Goal: Check status

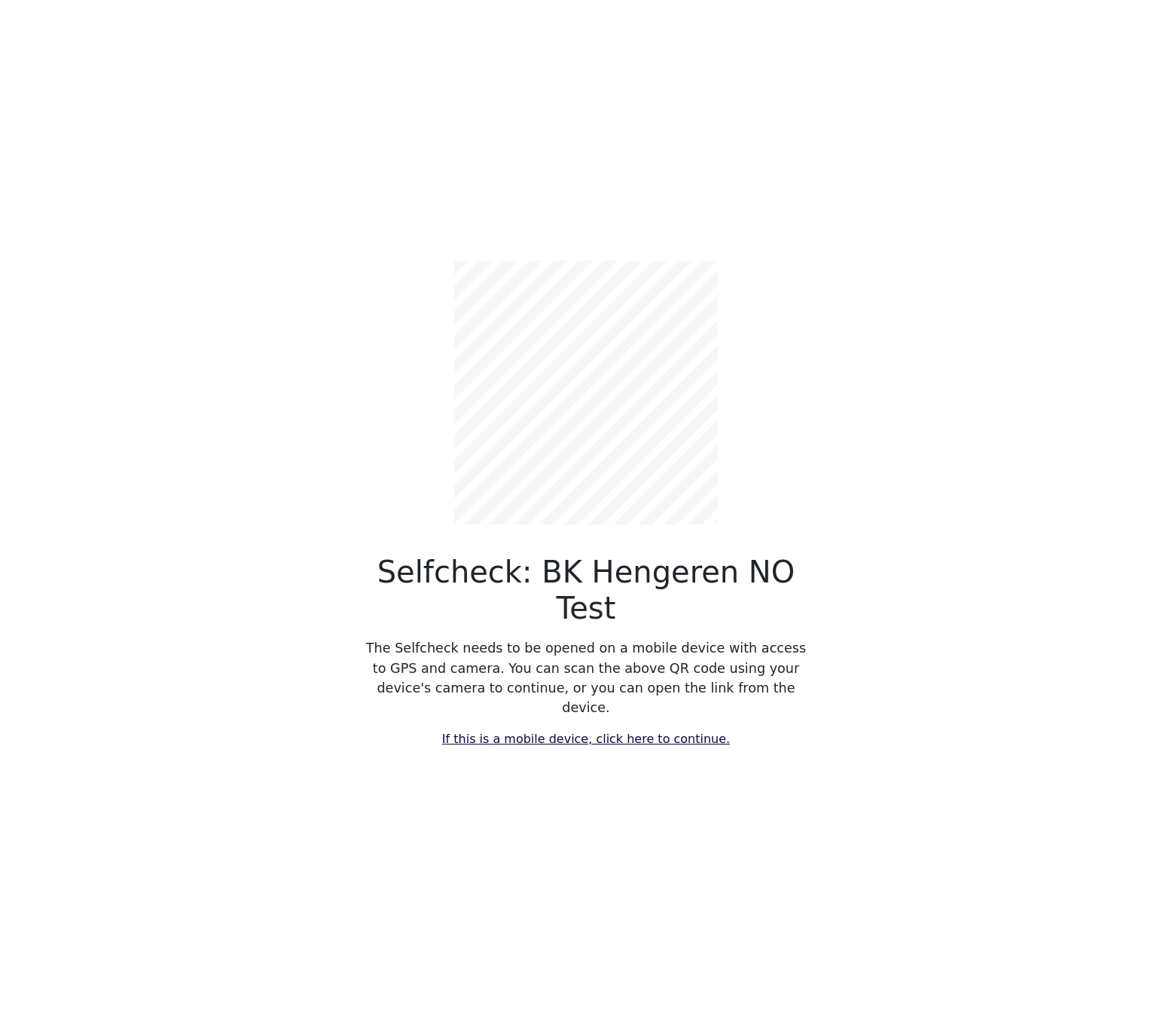
click at [657, 731] on link "If this is a mobile device, click here to continue." at bounding box center [586, 738] width 288 height 14
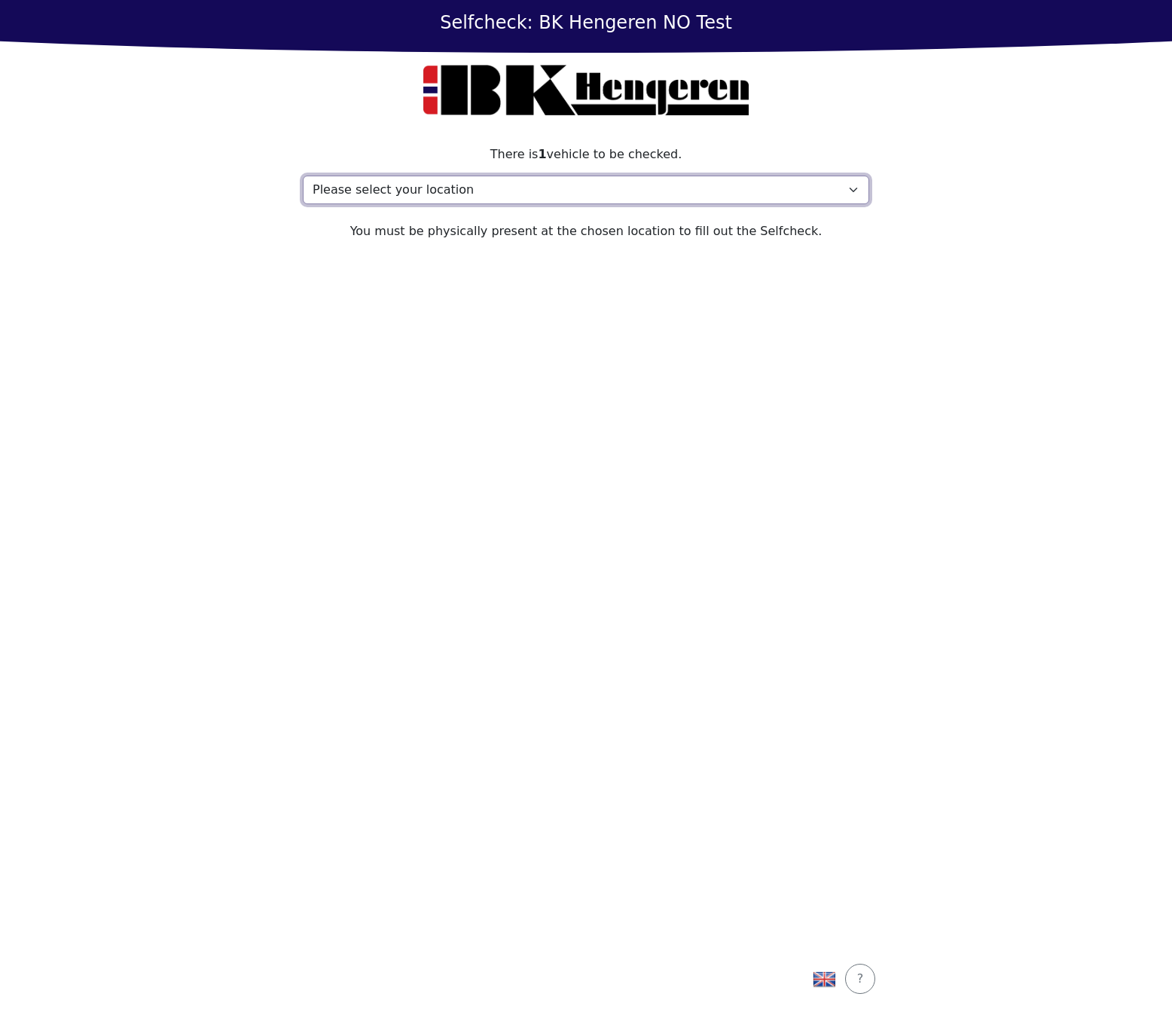
click at [649, 195] on select "Please select your location Address, [STREET_ADDRESS] My location isn't listed" at bounding box center [586, 190] width 566 height 29
select select "4788"
click at [303, 176] on select "Please select your location Address, [STREET_ADDRESS] My location isn't listed" at bounding box center [586, 190] width 566 height 29
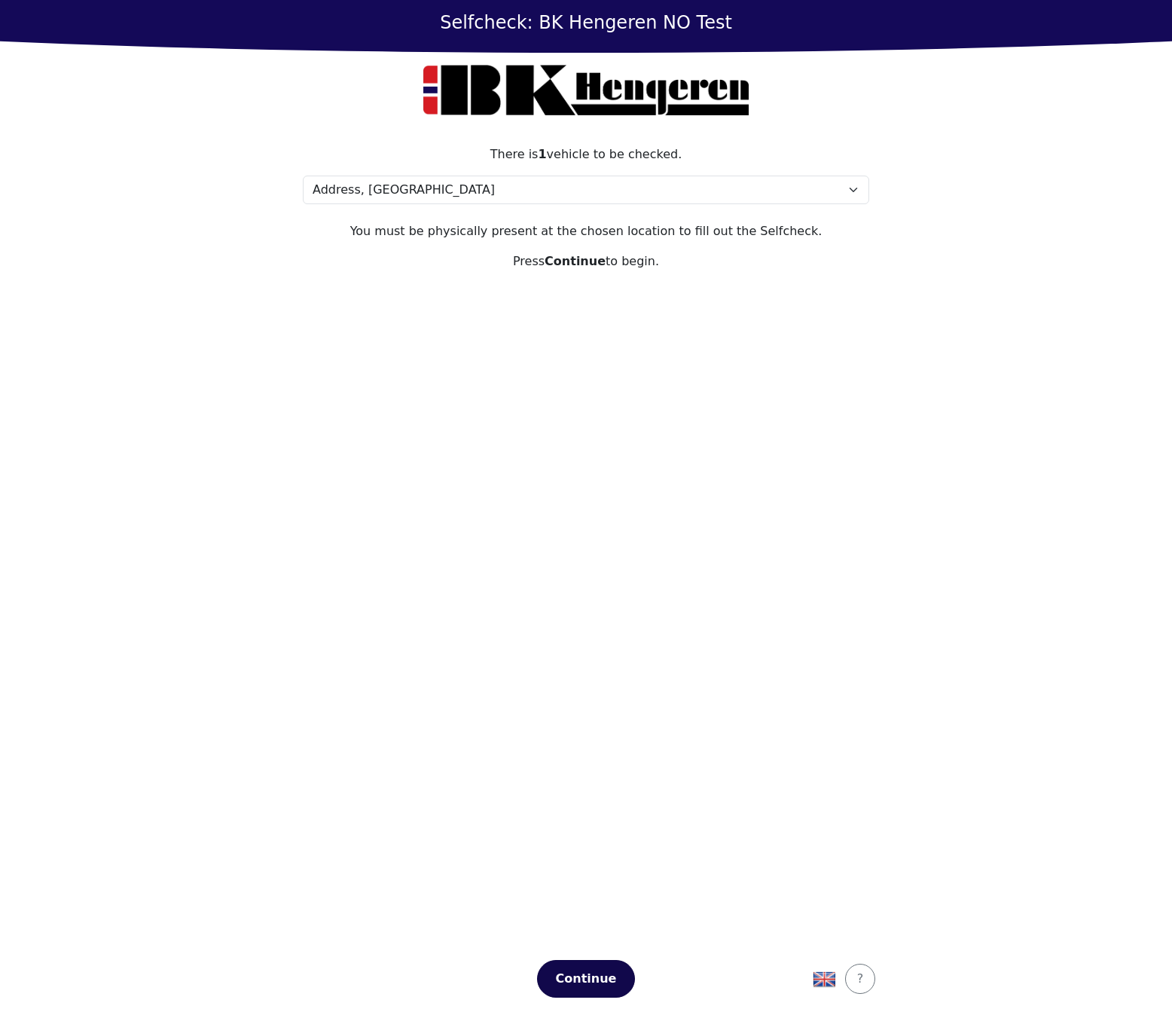
click at [588, 974] on div "Continue" at bounding box center [586, 979] width 66 height 18
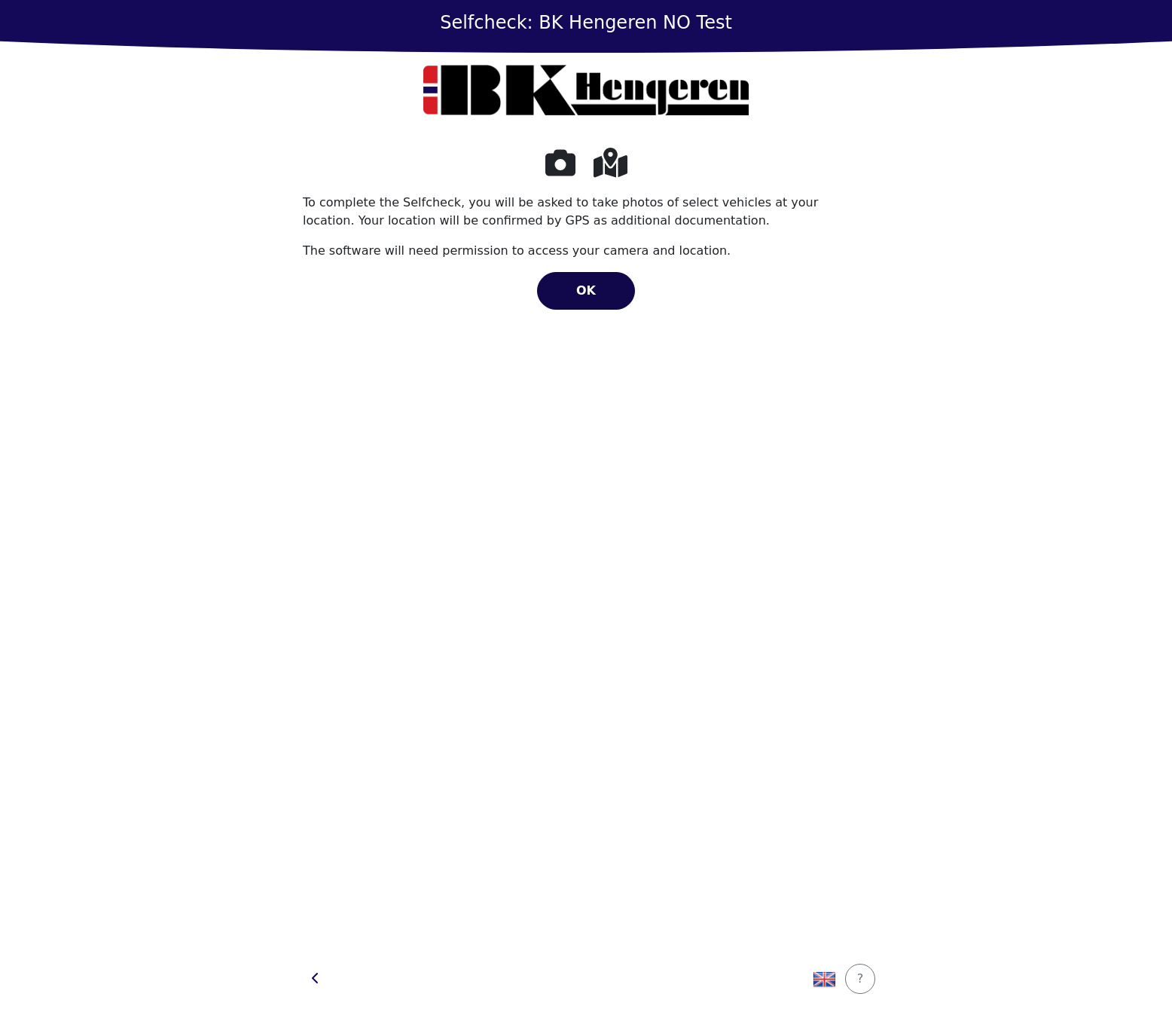
click at [588, 287] on span "OK" at bounding box center [586, 290] width 20 height 14
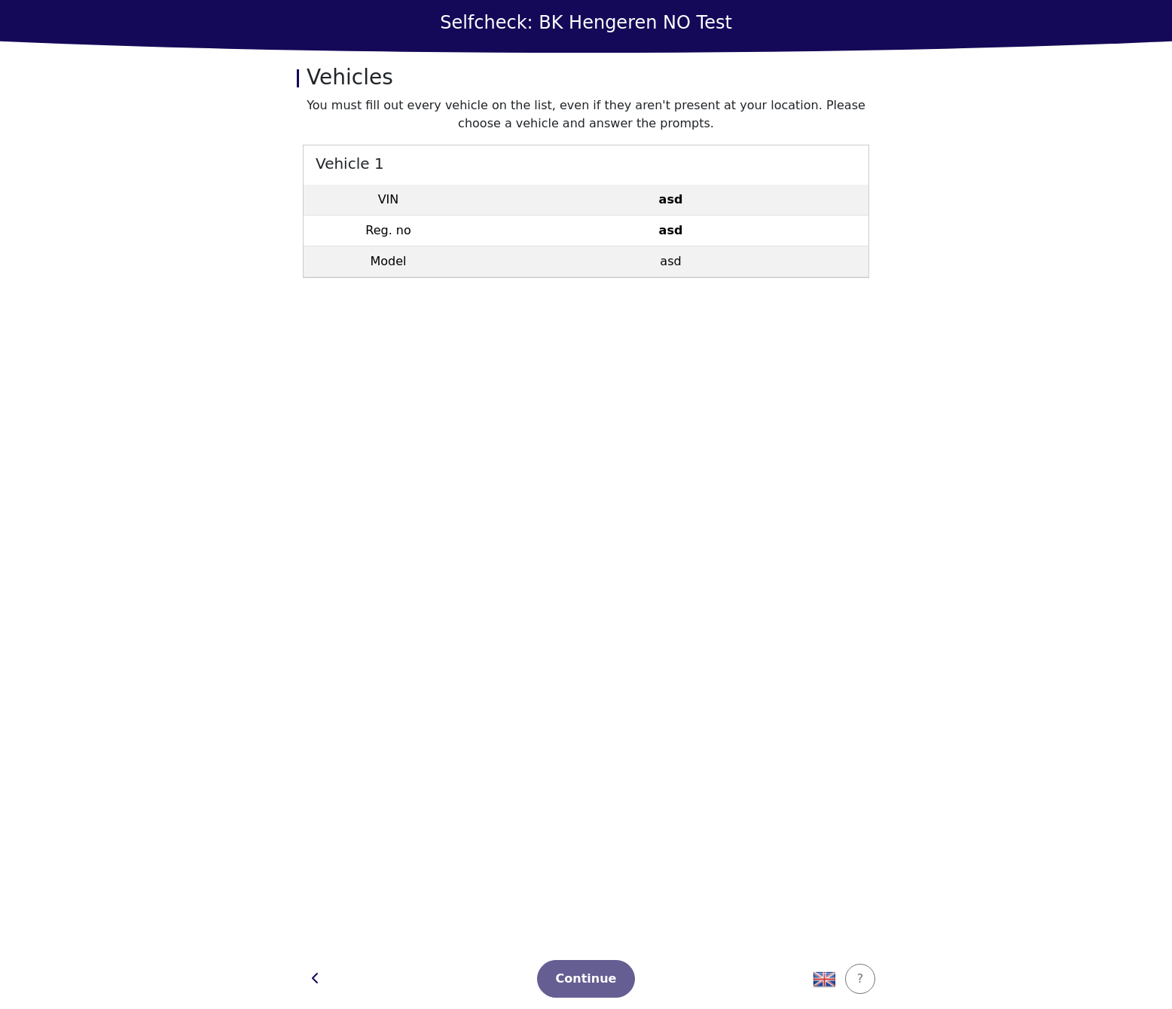
click at [624, 252] on td "asd" at bounding box center [670, 261] width 395 height 31
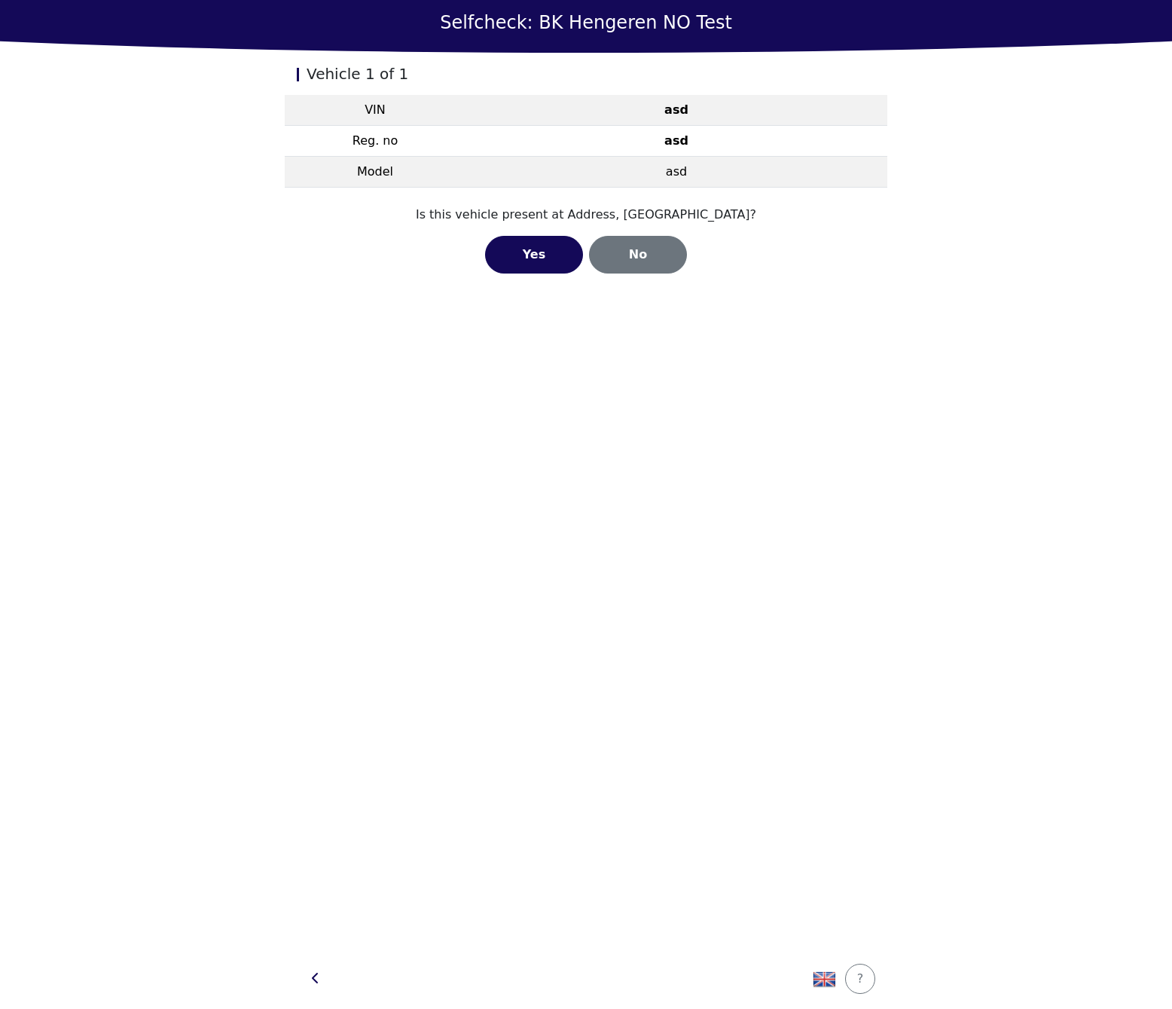
click at [624, 252] on div "No" at bounding box center [638, 255] width 66 height 18
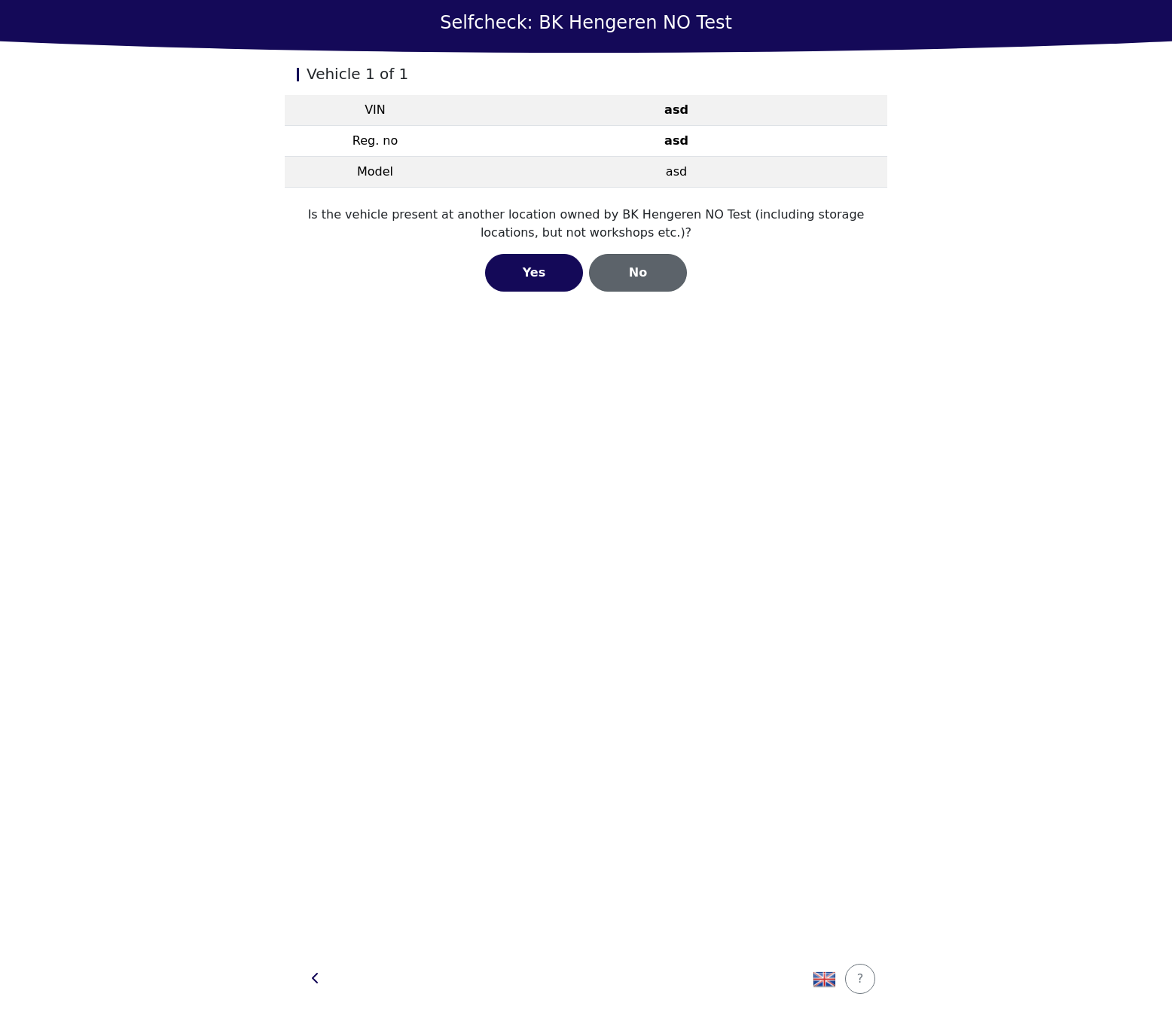
click at [648, 270] on div "No" at bounding box center [638, 273] width 66 height 18
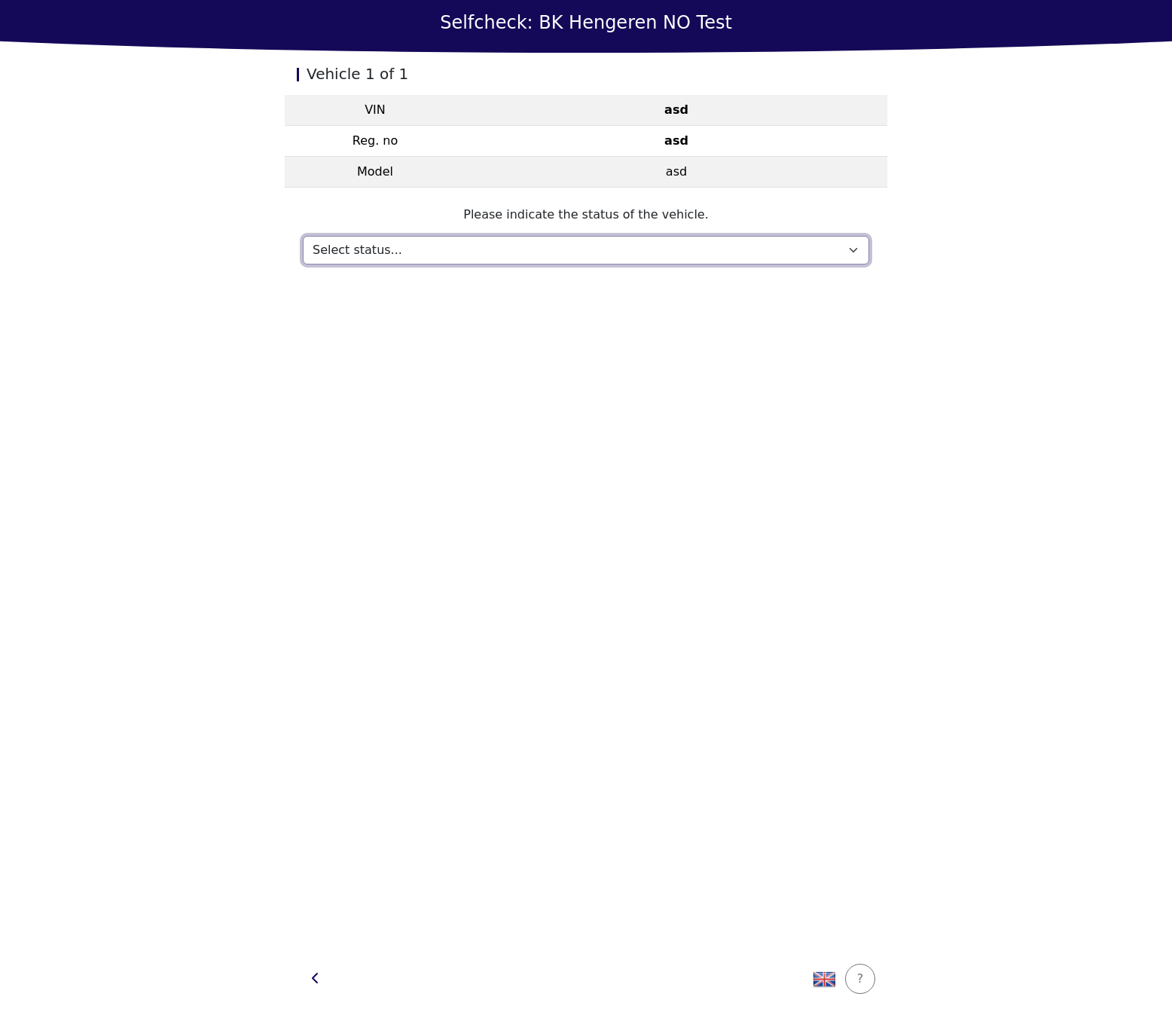
click at [648, 258] on select "Select status... Maintenance Sold and delivered Not received In test drive Miss…" at bounding box center [586, 250] width 566 height 29
select select "553"
click at [303, 236] on select "Select status... Maintenance Sold and delivered Not received In test drive Miss…" at bounding box center [586, 250] width 566 height 29
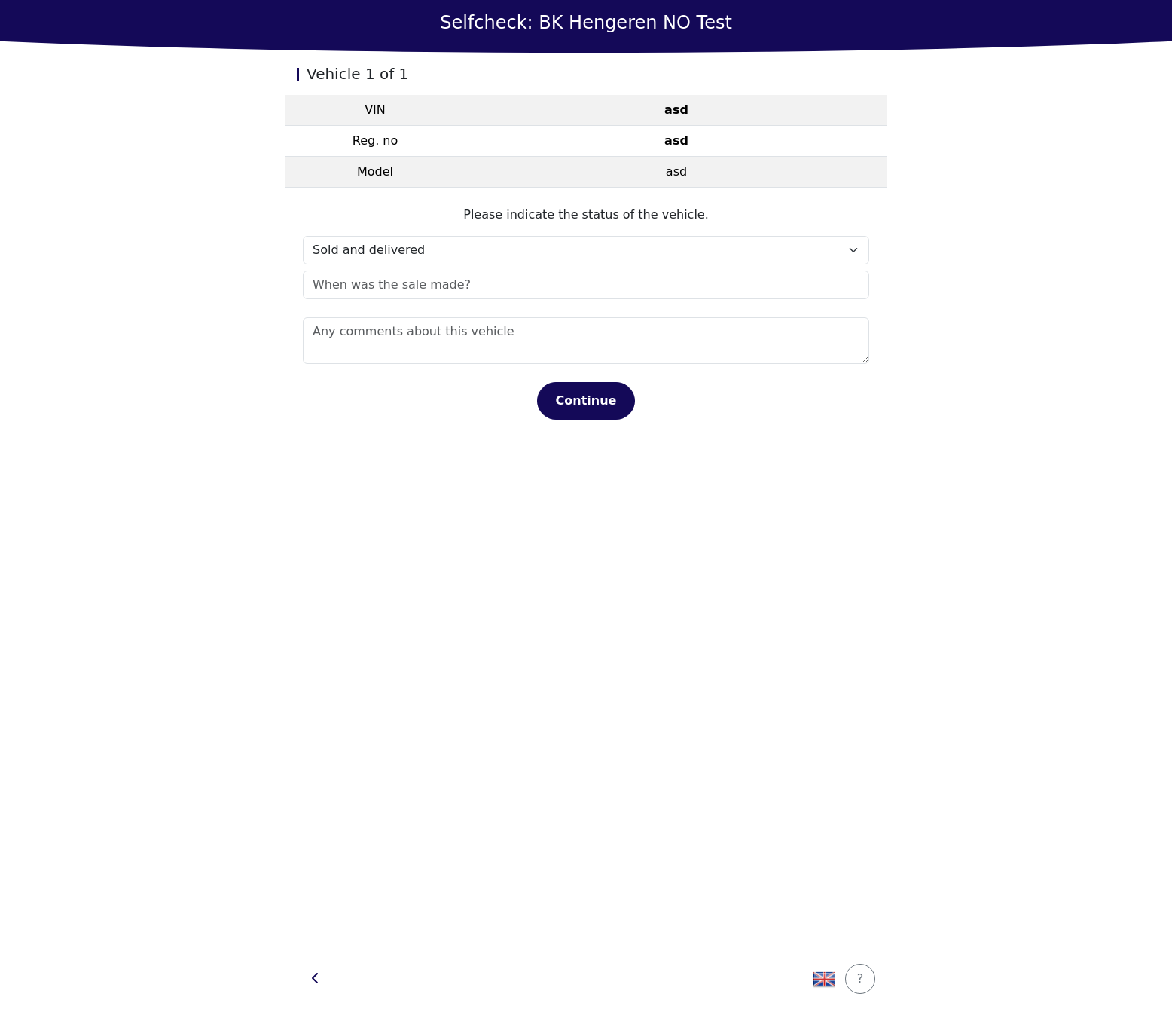
click at [488, 581] on div "Vehicle 1 of 1 VIN asd Reg. no asd Model asd Please indicate the status of the …" at bounding box center [586, 501] width 603 height 896
click at [943, 87] on main "Selfcheck: BK Hengeren NO Test Vehicle 1 of 1 VIN asd Reg. no asd Model asd Ple…" at bounding box center [586, 504] width 1172 height 1009
